Goal: Task Accomplishment & Management: Manage account settings

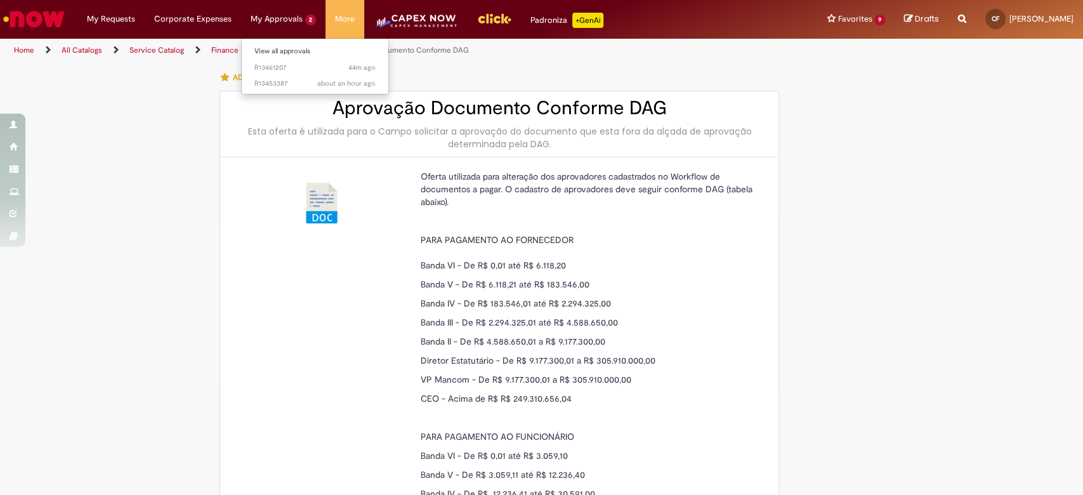
scroll to position [508, 0]
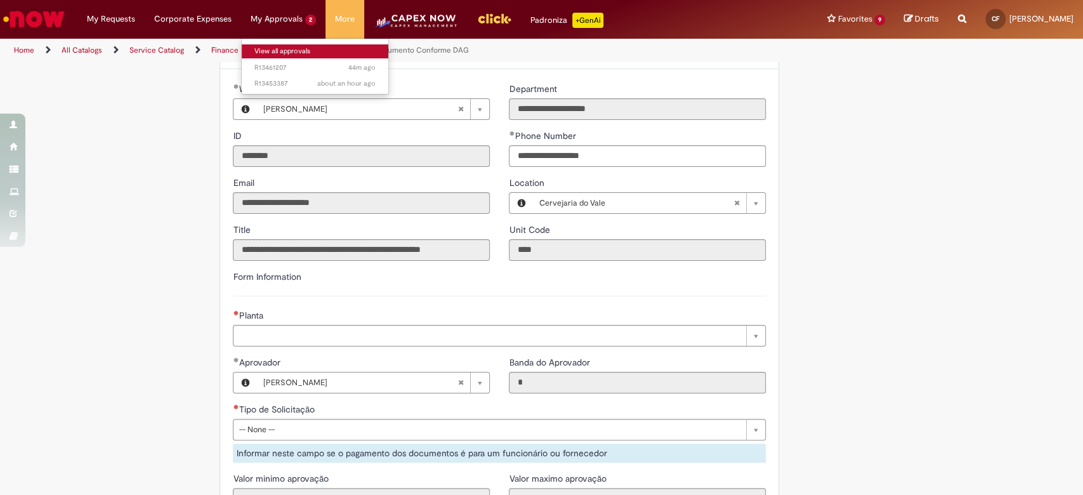
click at [298, 54] on link "View all approvals" at bounding box center [315, 51] width 147 height 14
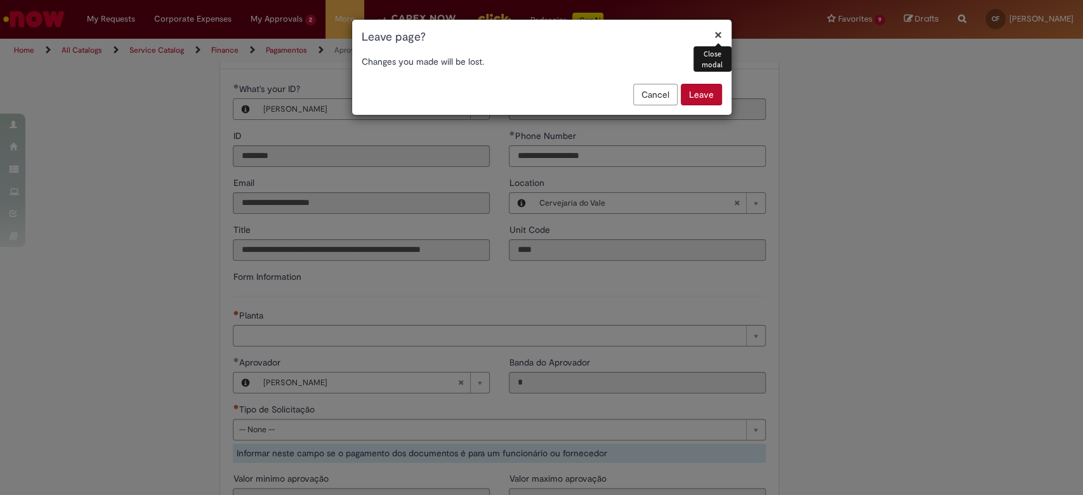
click at [704, 93] on button "Leave" at bounding box center [701, 95] width 41 height 22
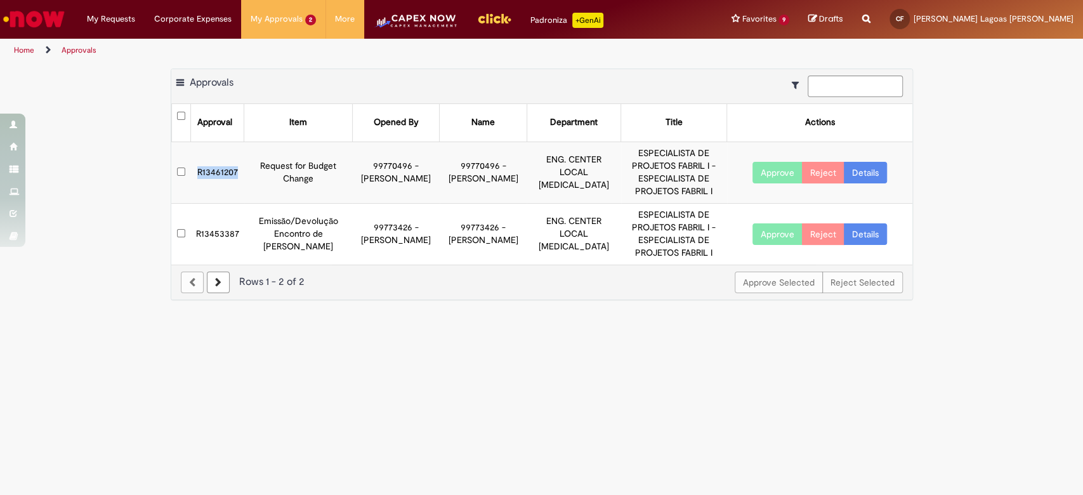
click at [184, 166] on tr "R13461207 Request for Budget Change 99770496 - Evandro Marcel Da Silva 99770496…" at bounding box center [541, 172] width 741 height 62
copy tr "R13461207"
click at [789, 172] on button "Approve" at bounding box center [777, 173] width 50 height 22
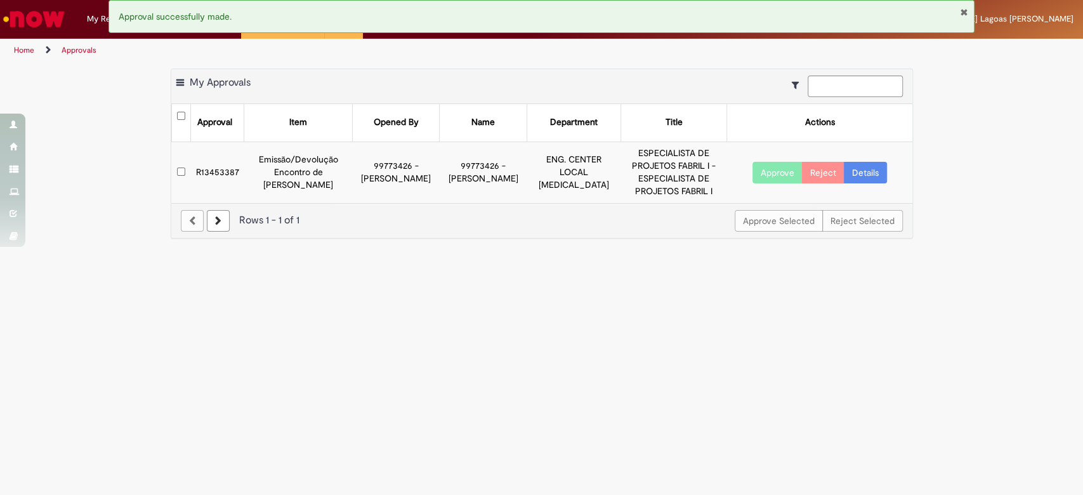
click at [330, 330] on main "Approvals Export as PDF Export as Excel Export as CSV My Approvals Approval Ite…" at bounding box center [541, 278] width 1083 height 433
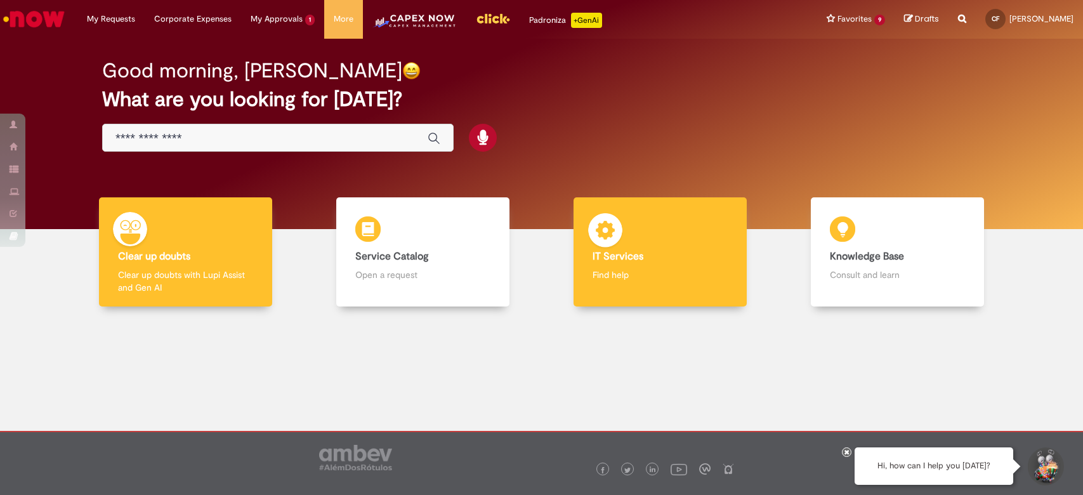
drag, startPoint x: 0, startPoint y: 0, endPoint x: 638, endPoint y: 259, distance: 688.8
click at [638, 259] on b "IT Services" at bounding box center [618, 256] width 51 height 13
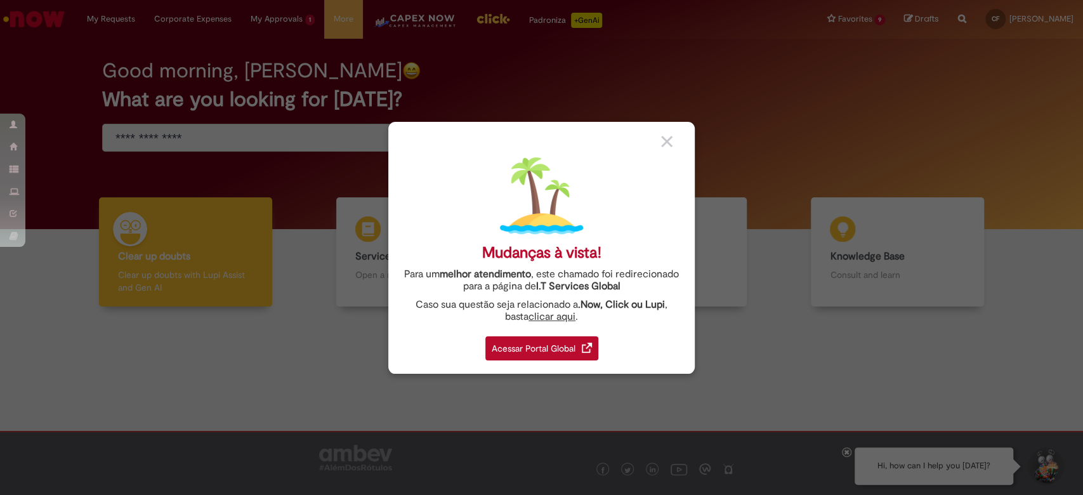
click at [560, 345] on div "Acessar Portal Global" at bounding box center [541, 348] width 113 height 24
